Goal: Task Accomplishment & Management: Complete application form

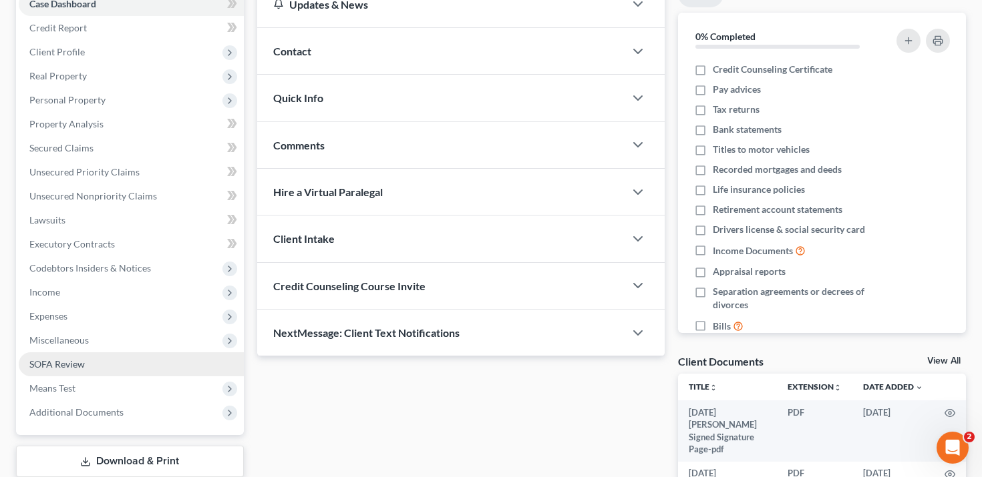
scroll to position [158, 0]
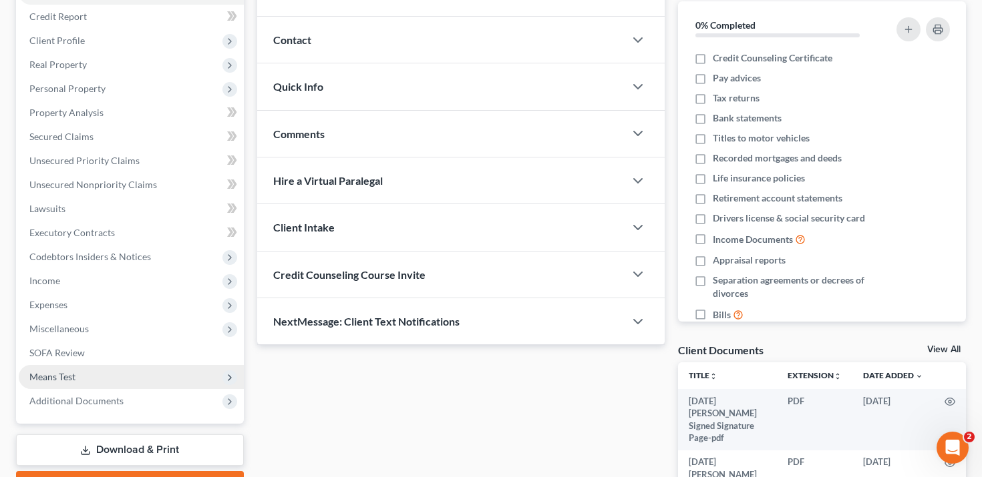
click at [147, 371] on span "Means Test" at bounding box center [131, 377] width 225 height 24
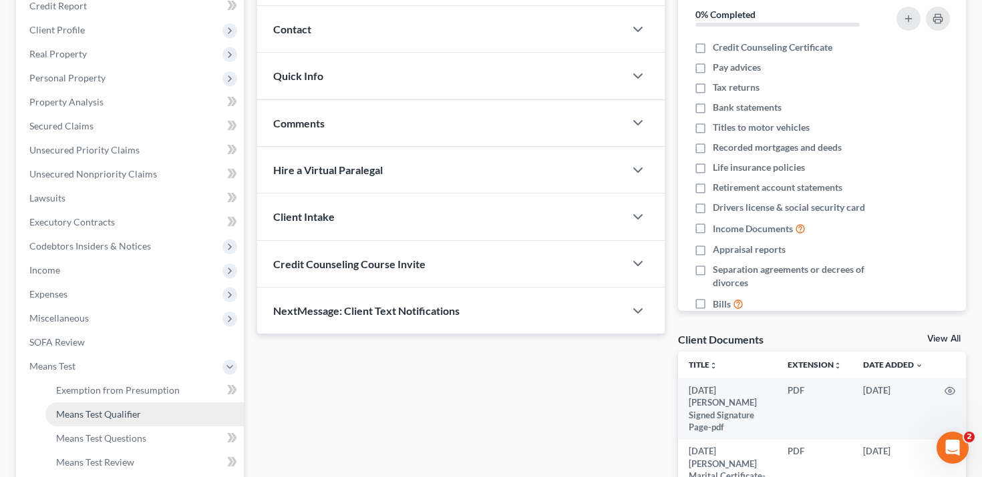
click at [150, 422] on link "Means Test Qualifier" at bounding box center [144, 415] width 198 height 24
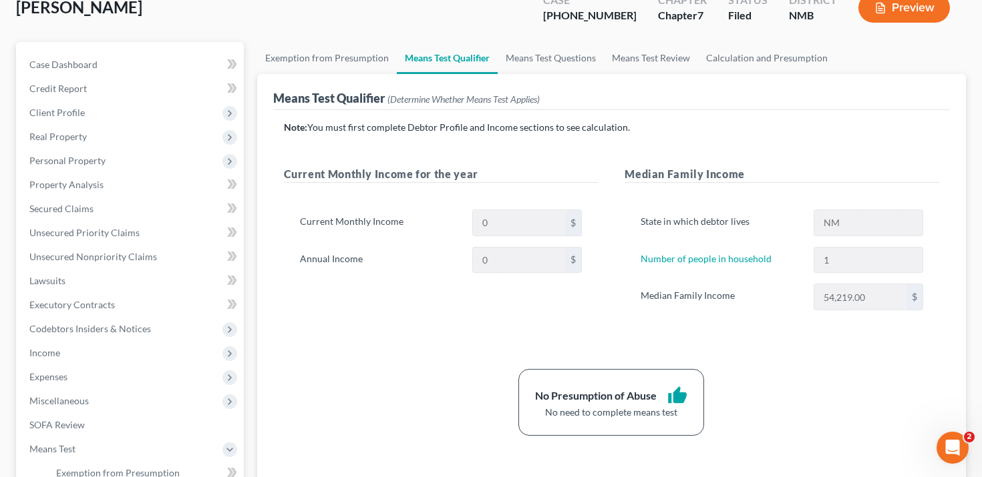
scroll to position [81, 0]
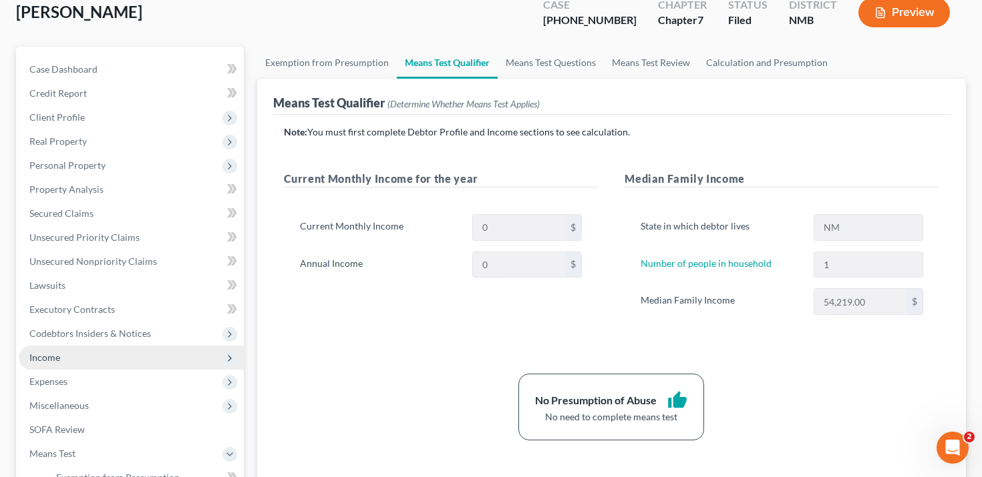
click at [118, 353] on span "Income" at bounding box center [131, 358] width 225 height 24
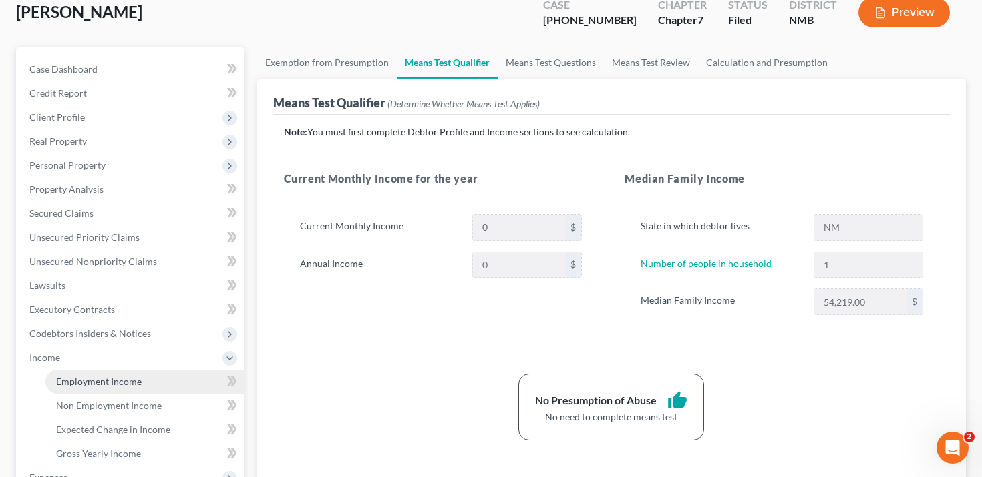
click at [118, 376] on span "Employment Income" at bounding box center [98, 381] width 85 height 11
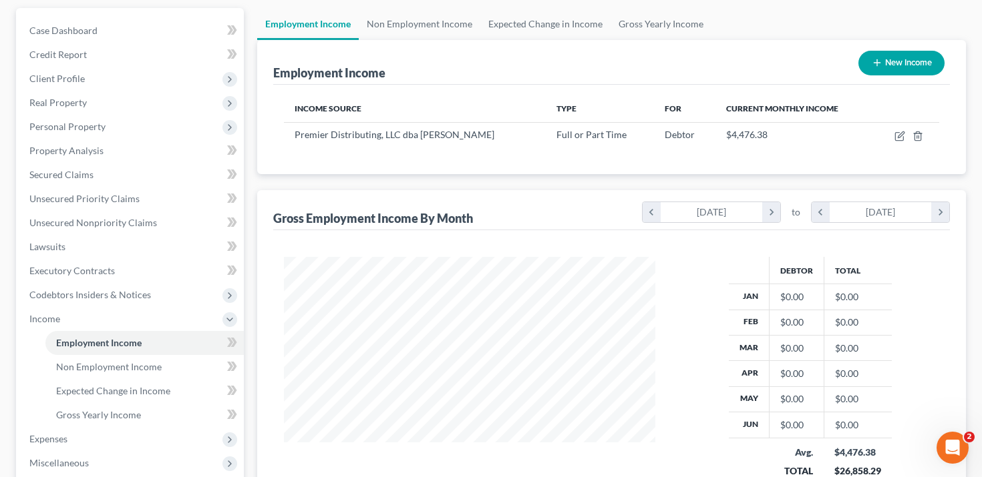
scroll to position [101, 0]
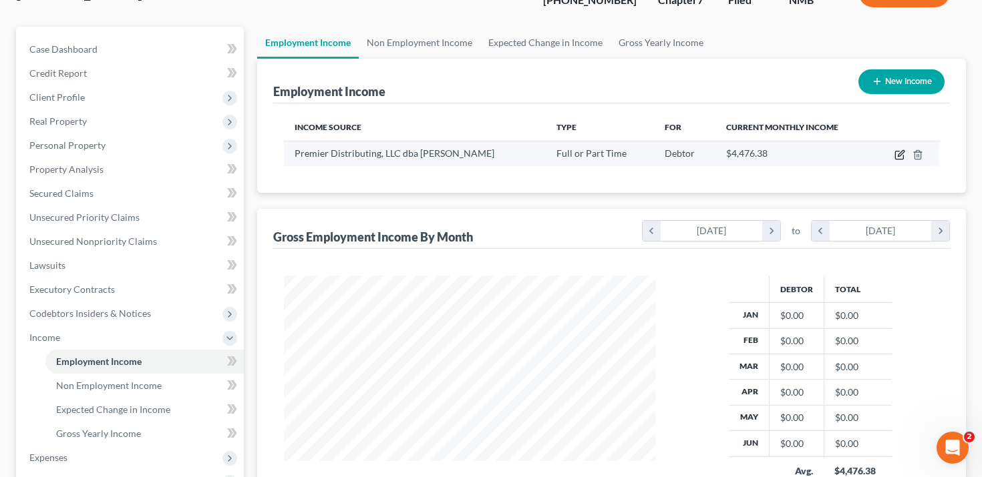
click at [895, 160] on icon "button" at bounding box center [899, 155] width 11 height 11
select select "0"
select select "34"
select select "0"
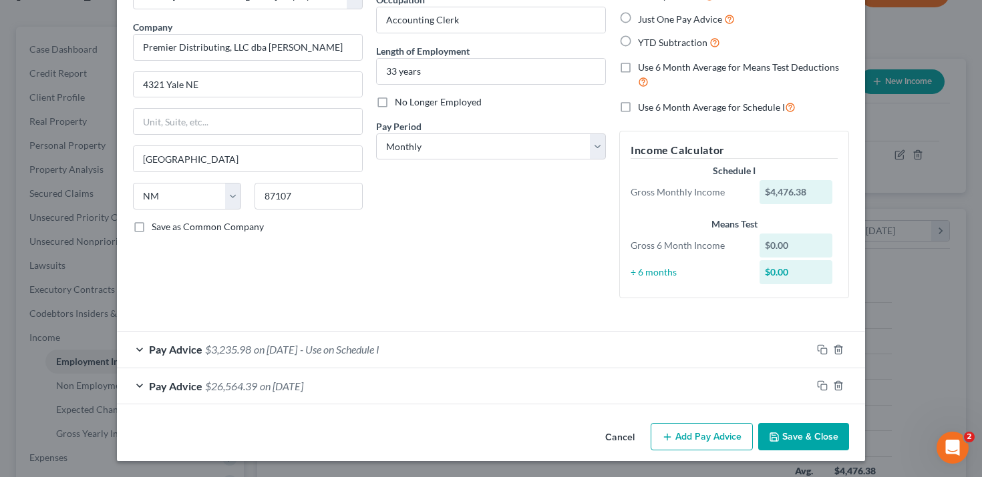
scroll to position [0, 0]
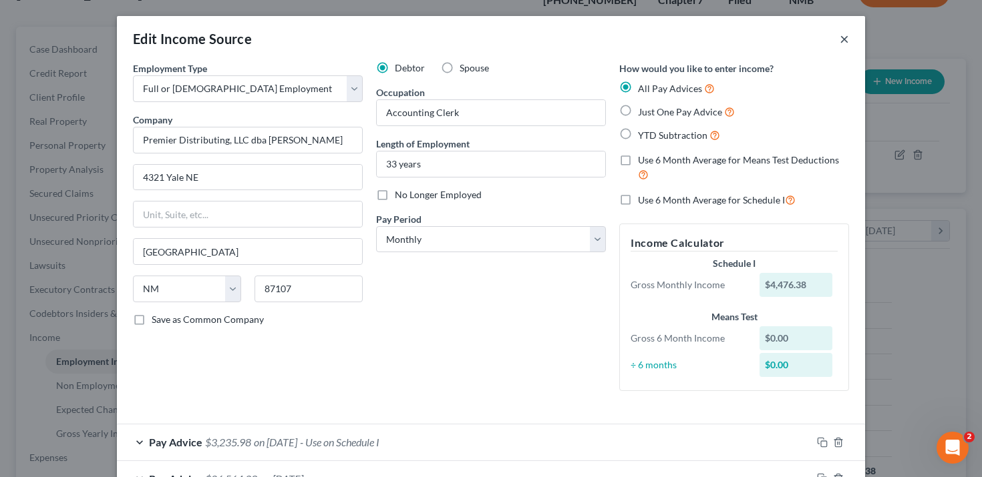
click at [843, 40] on button "×" at bounding box center [843, 39] width 9 height 16
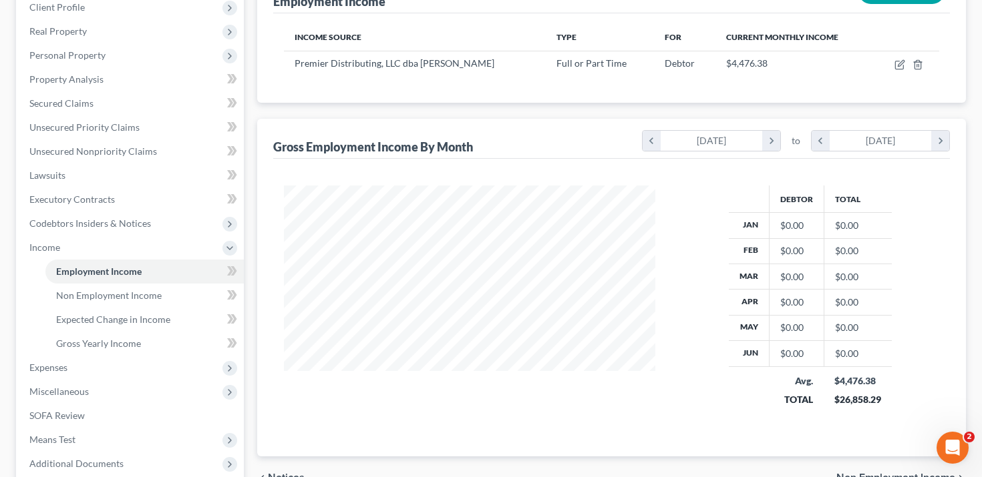
scroll to position [219, 0]
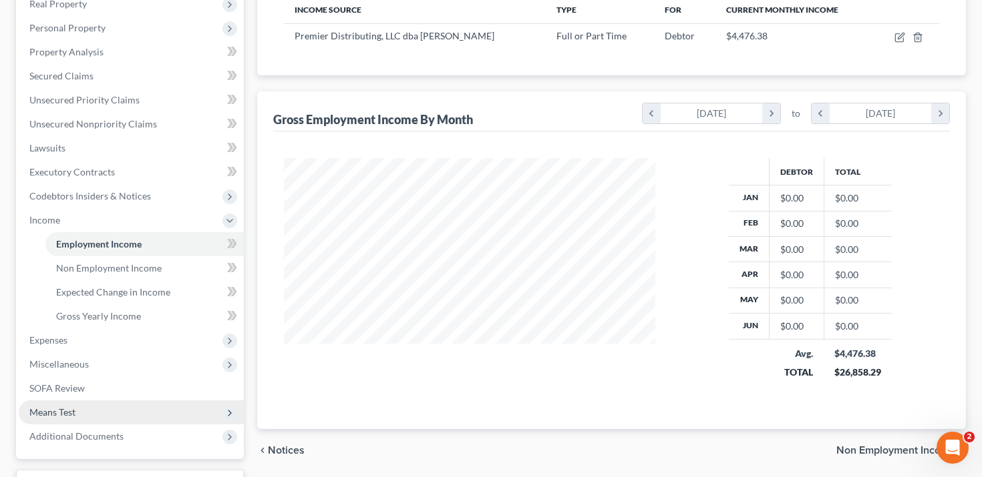
click at [91, 414] on span "Means Test" at bounding box center [131, 413] width 225 height 24
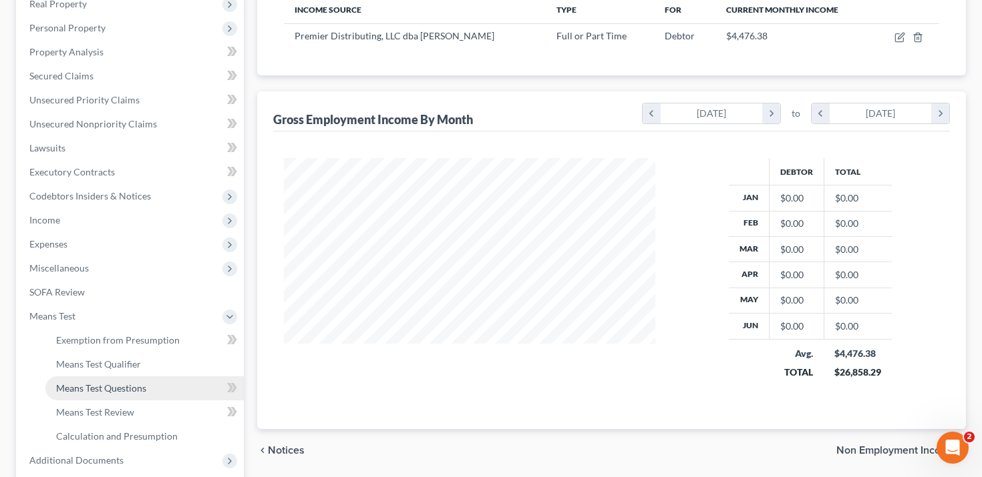
click at [130, 383] on span "Means Test Questions" at bounding box center [101, 388] width 90 height 11
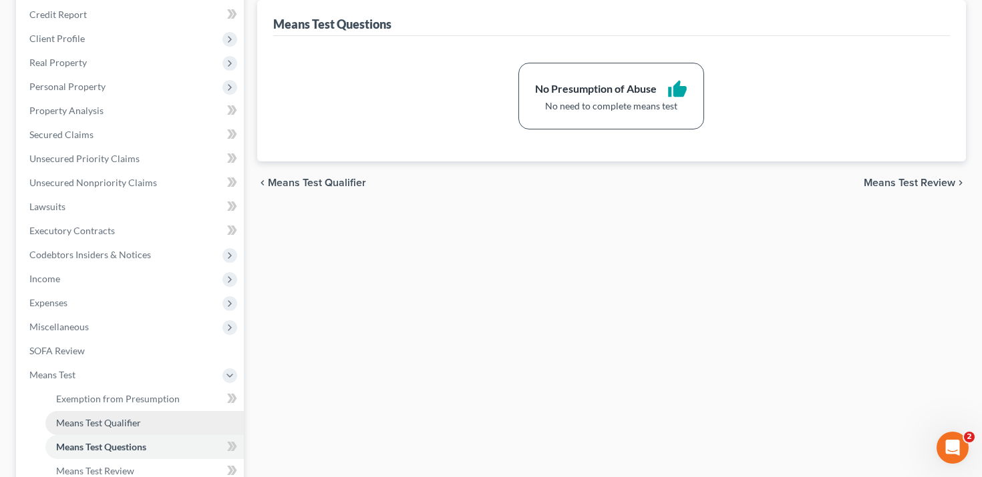
click at [134, 431] on link "Means Test Qualifier" at bounding box center [144, 423] width 198 height 24
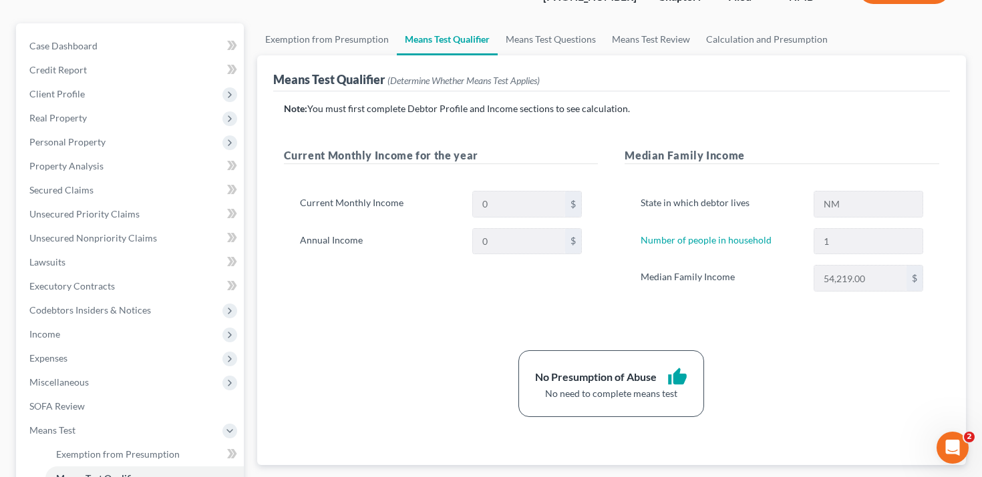
scroll to position [104, 0]
click at [56, 335] on span "Income" at bounding box center [44, 334] width 31 height 11
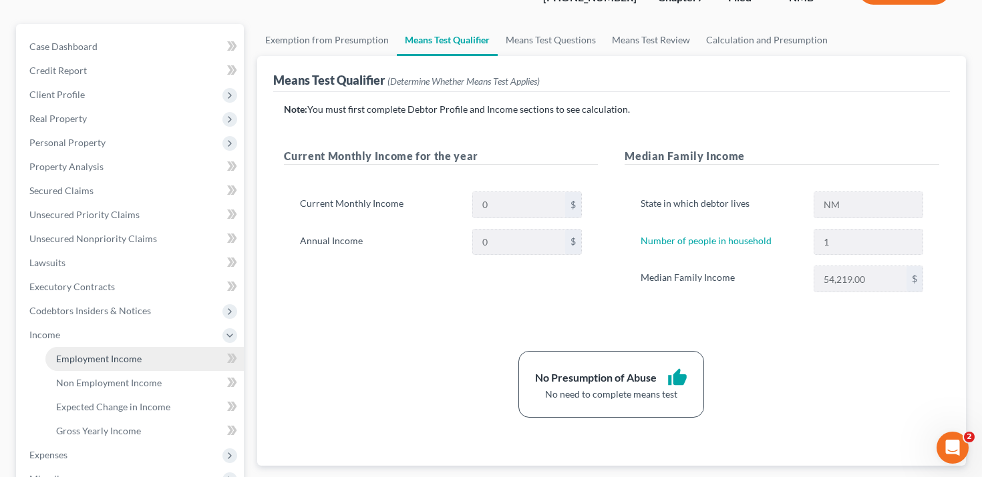
click at [66, 355] on span "Employment Income" at bounding box center [98, 358] width 85 height 11
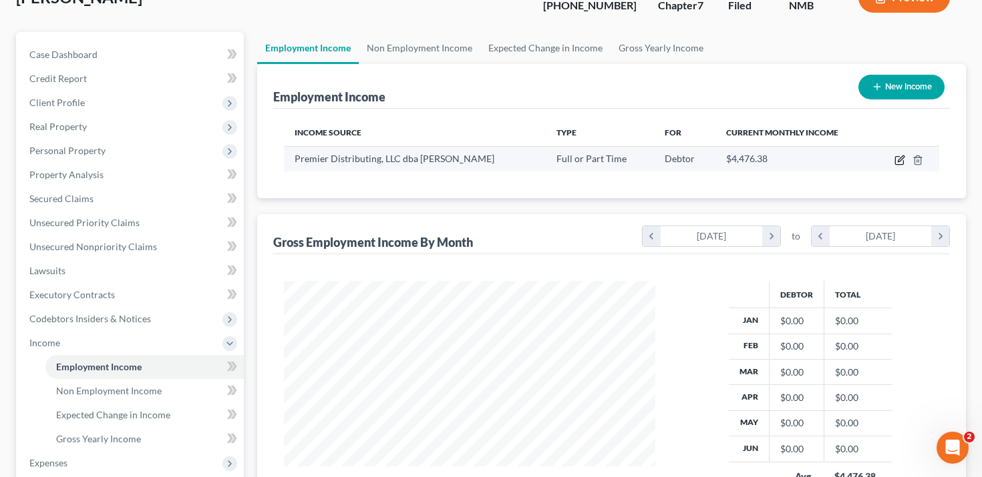
scroll to position [94, 0]
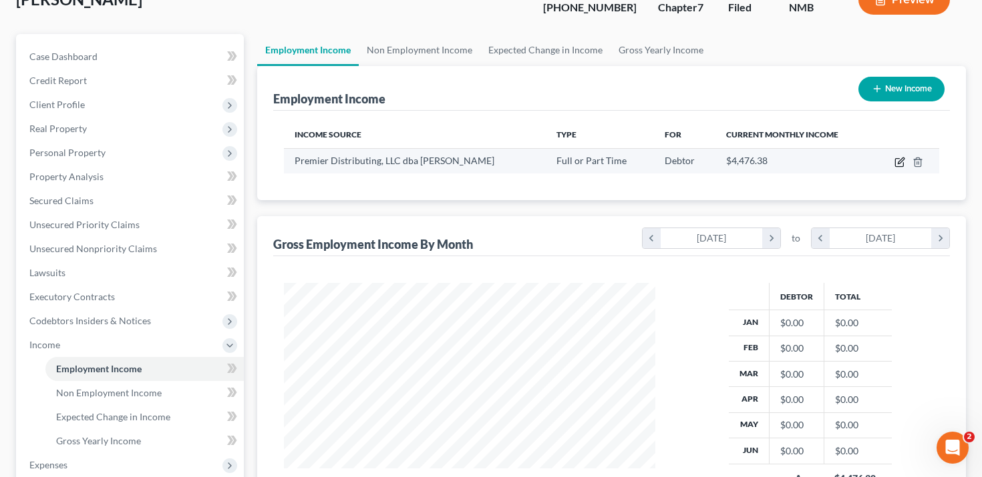
click at [902, 166] on icon "button" at bounding box center [899, 162] width 11 height 11
select select "0"
select select "34"
select select "0"
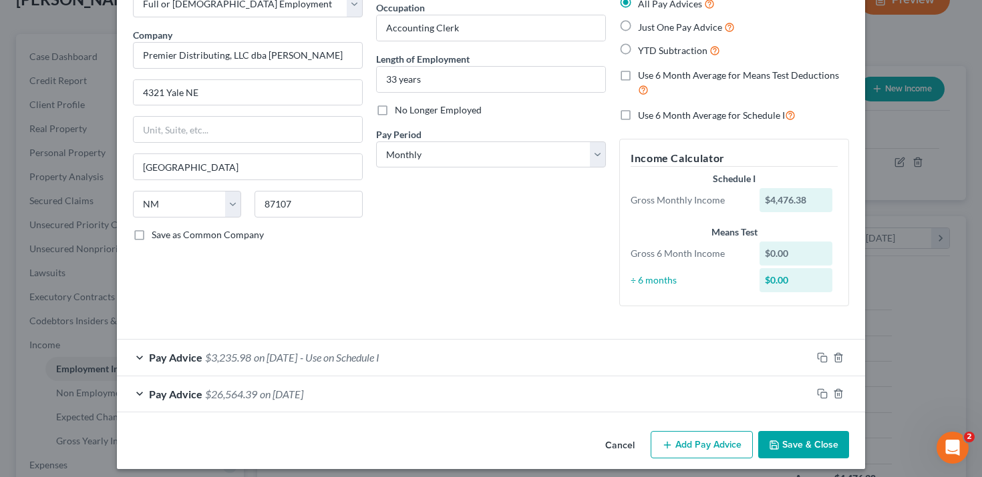
scroll to position [93, 0]
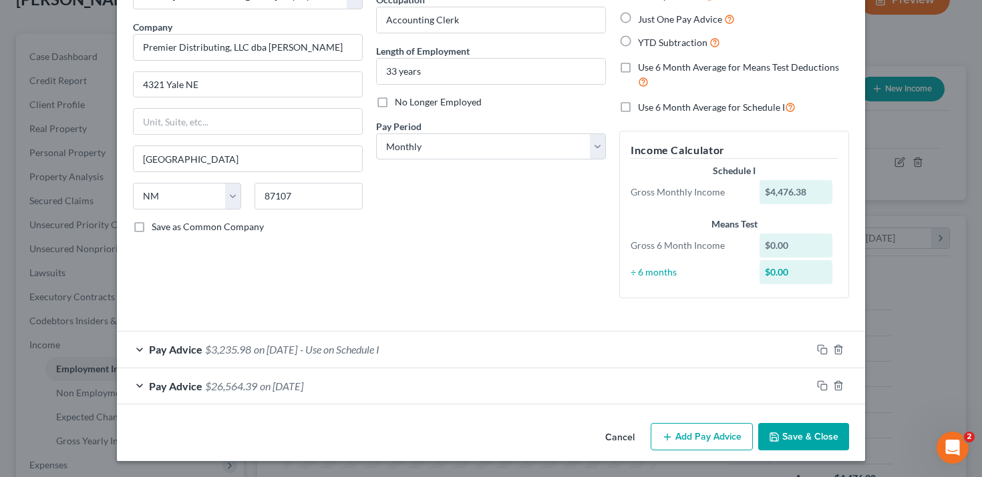
click at [638, 71] on label "Use 6 Month Average for Means Test Deductions" at bounding box center [743, 75] width 211 height 29
click at [643, 69] on input "Use 6 Month Average for Means Test Deductions" at bounding box center [647, 65] width 9 height 9
click at [638, 71] on label "Use 6 Month Average for Means Test Deductions" at bounding box center [743, 75] width 211 height 29
click at [643, 69] on input "Use 6 Month Average for Means Test Deductions" at bounding box center [647, 65] width 9 height 9
checkbox input "false"
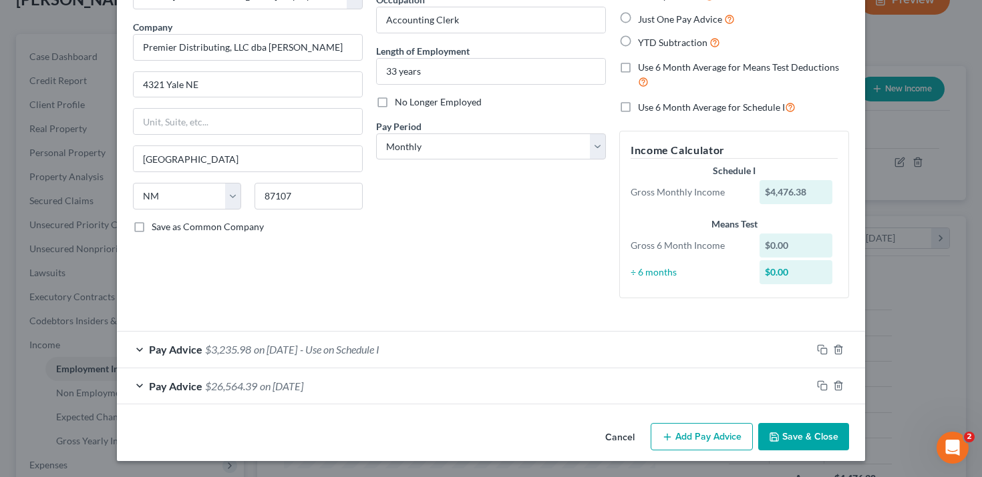
click at [622, 441] on button "Cancel" at bounding box center [619, 438] width 51 height 27
